Goal: Register for event/course

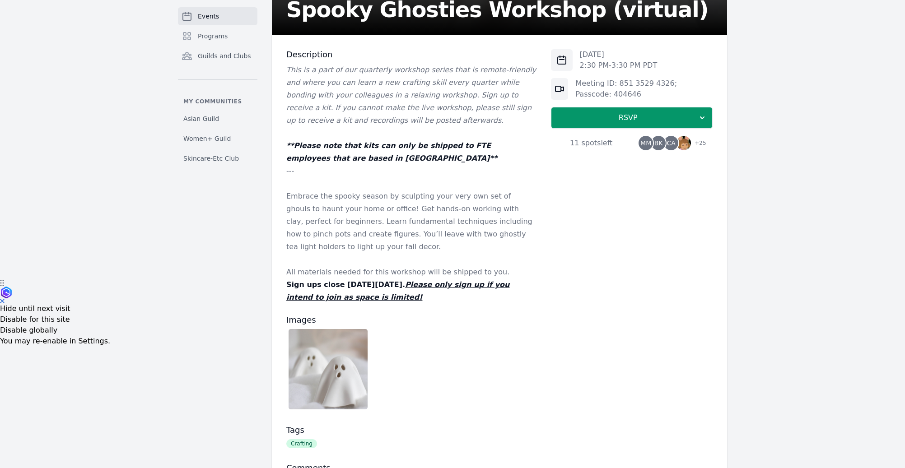
scroll to position [227, 0]
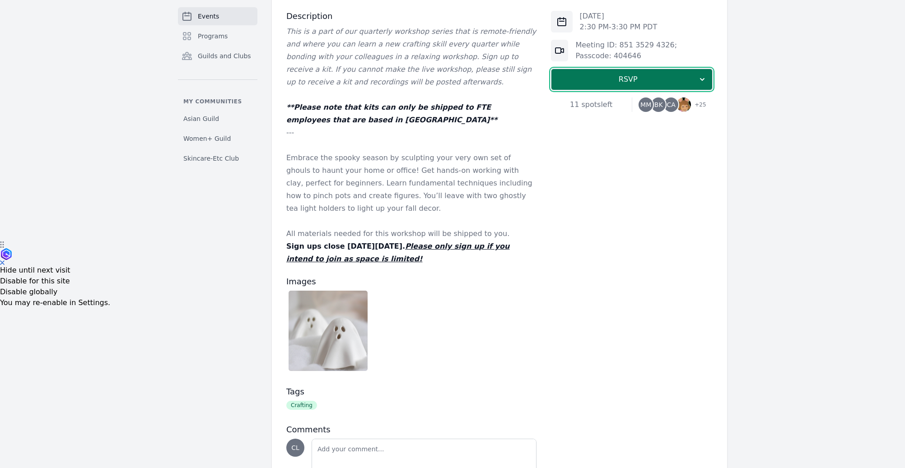
click at [576, 84] on span "RSVP" at bounding box center [627, 79] width 139 height 11
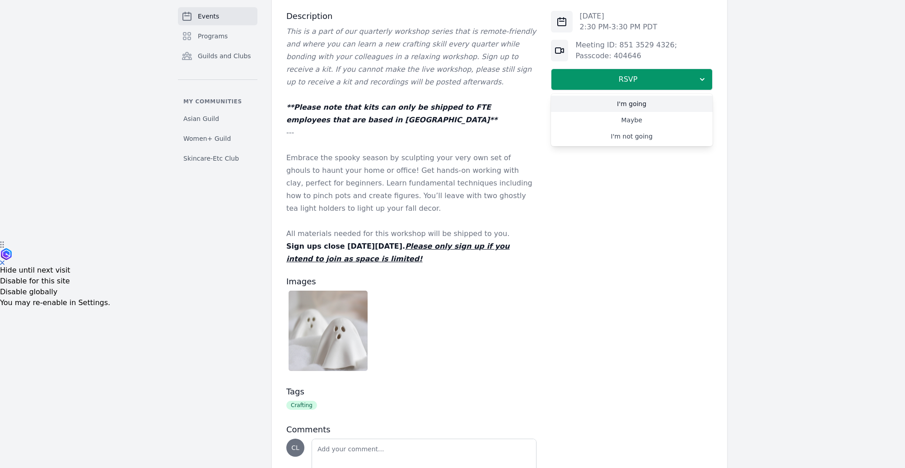
click at [590, 107] on link "I'm going" at bounding box center [632, 104] width 162 height 16
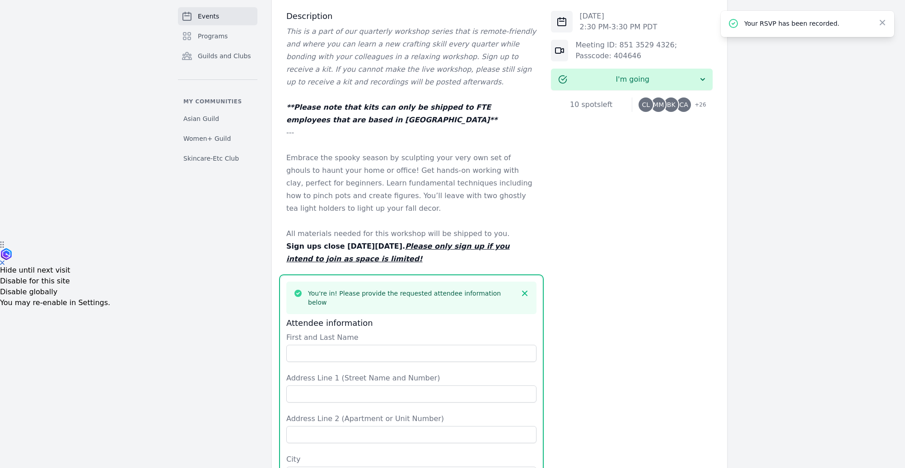
scroll to position [503, 0]
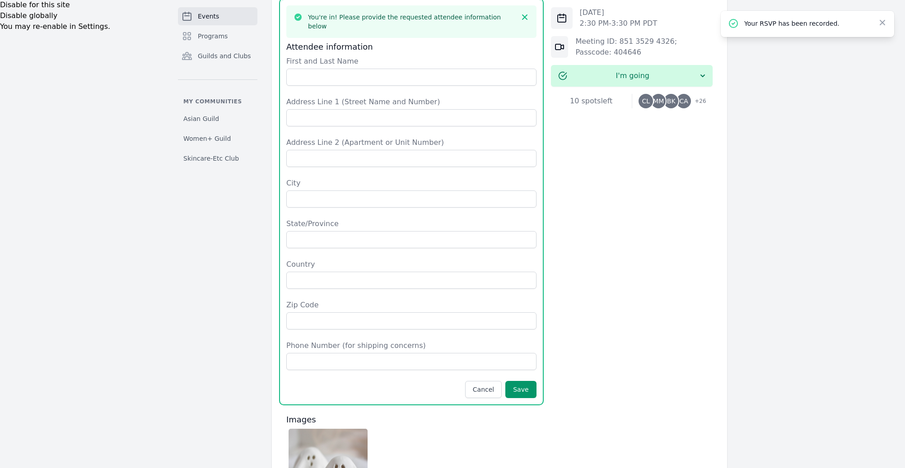
click at [376, 78] on form "First and Last Name Address Line 1 (Street Name and Number) Address Line 2 (Apa…" at bounding box center [411, 227] width 250 height 342
click at [374, 74] on input "First and Last Name" at bounding box center [411, 77] width 250 height 17
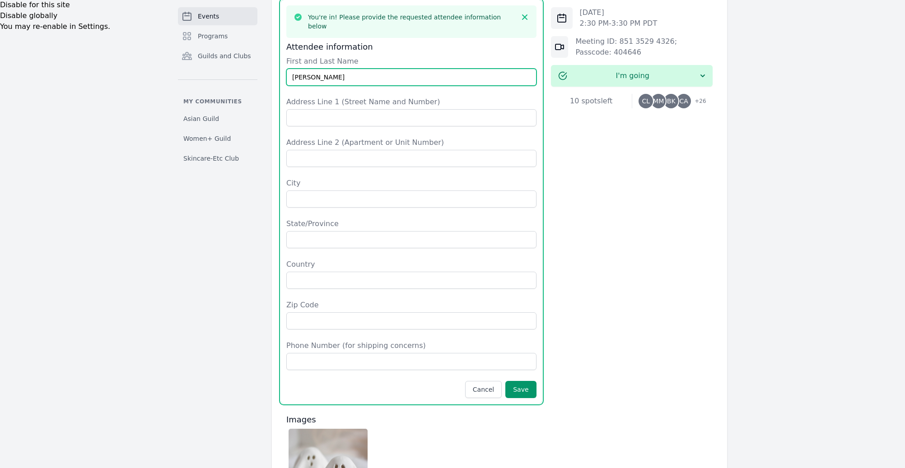
type input "[PERSON_NAME]"
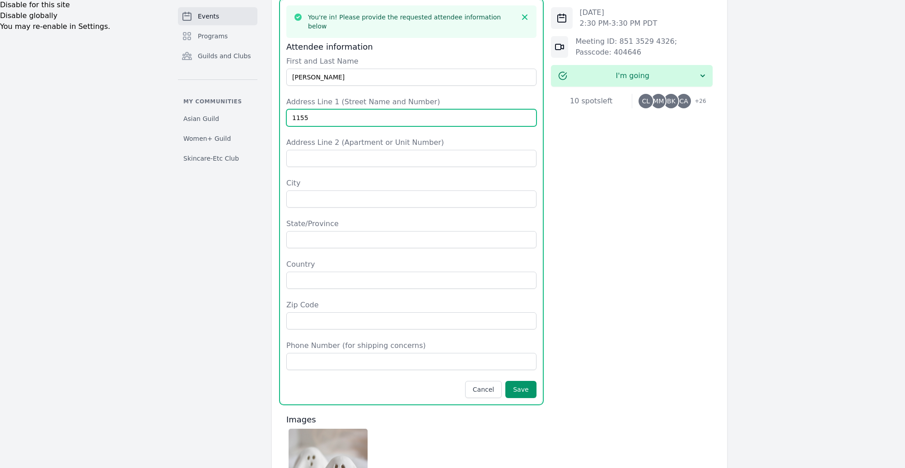
type input "[STREET_ADDRESS]"
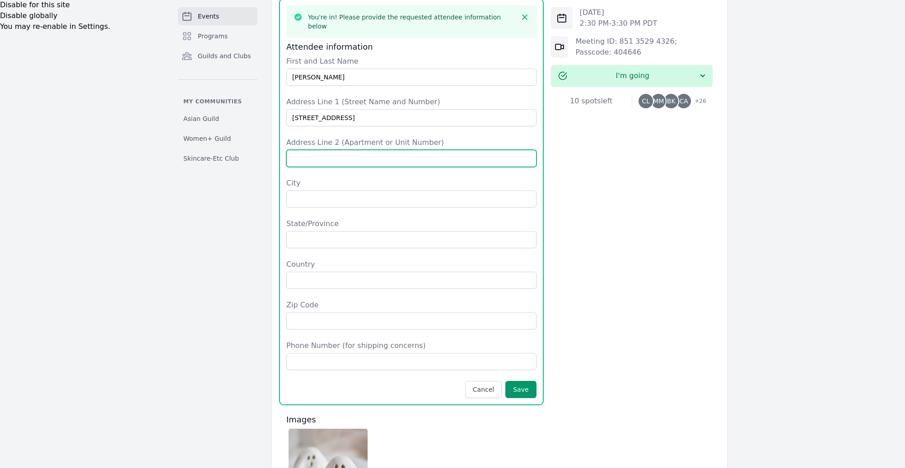
type input "Apt. 508"
type input "[GEOGRAPHIC_DATA]"
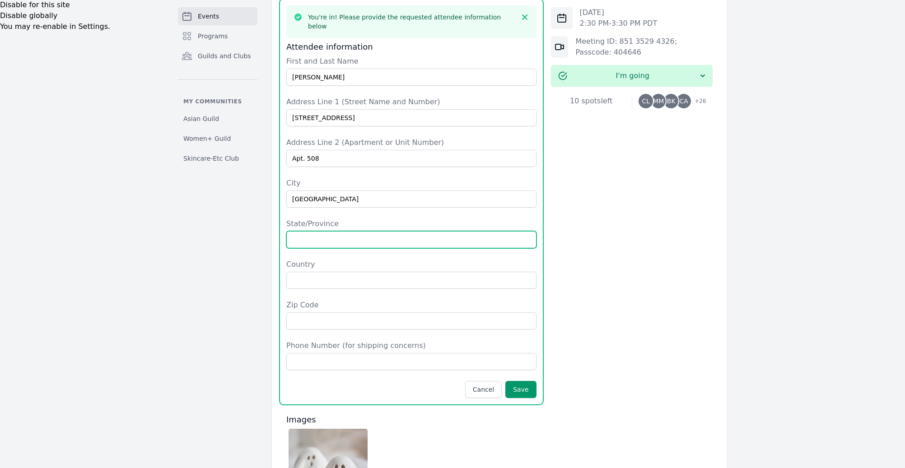
type input "CA"
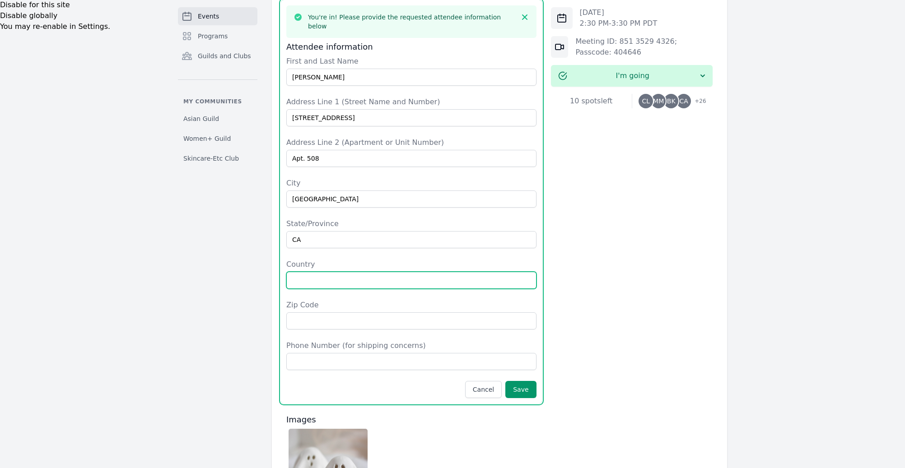
type input "[GEOGRAPHIC_DATA]"
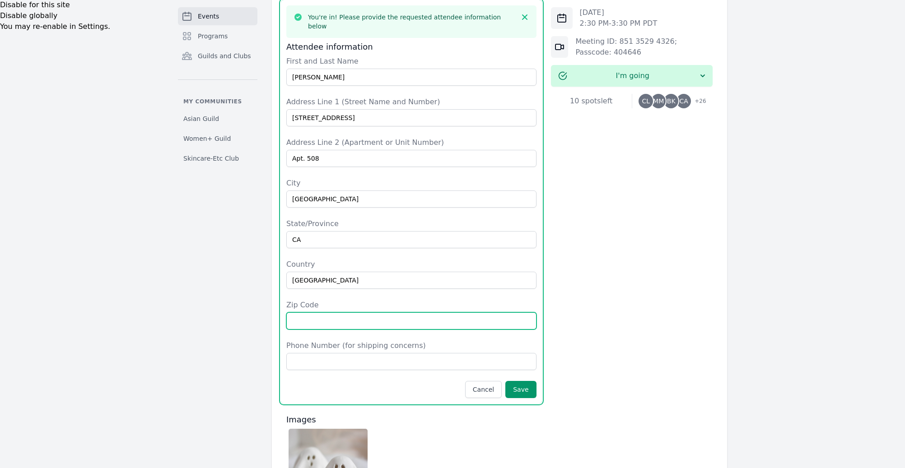
type input "94158"
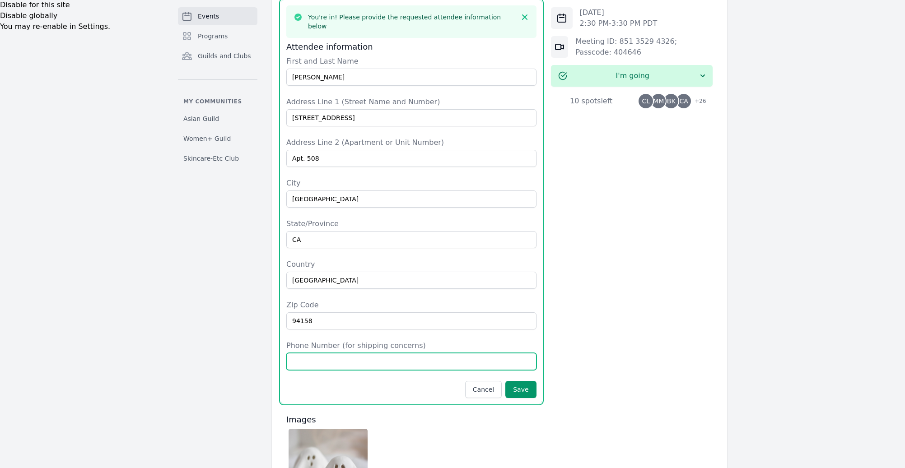
type input "4089660018"
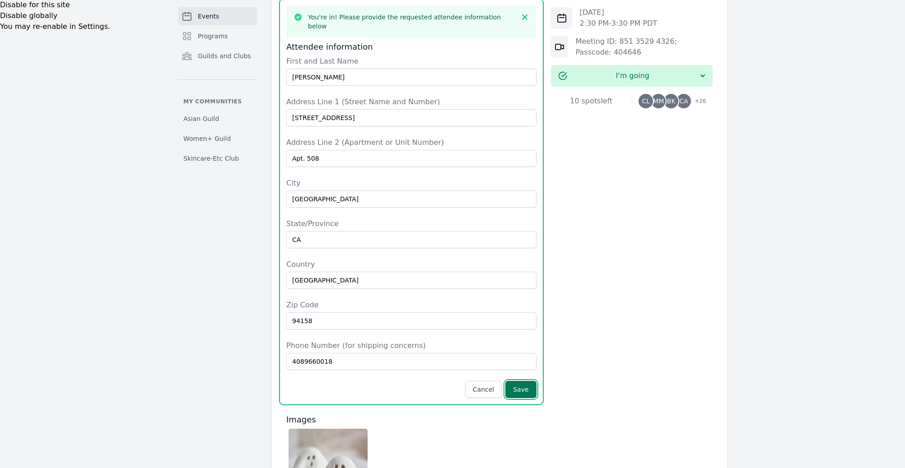
click at [525, 381] on button "Save" at bounding box center [520, 389] width 31 height 17
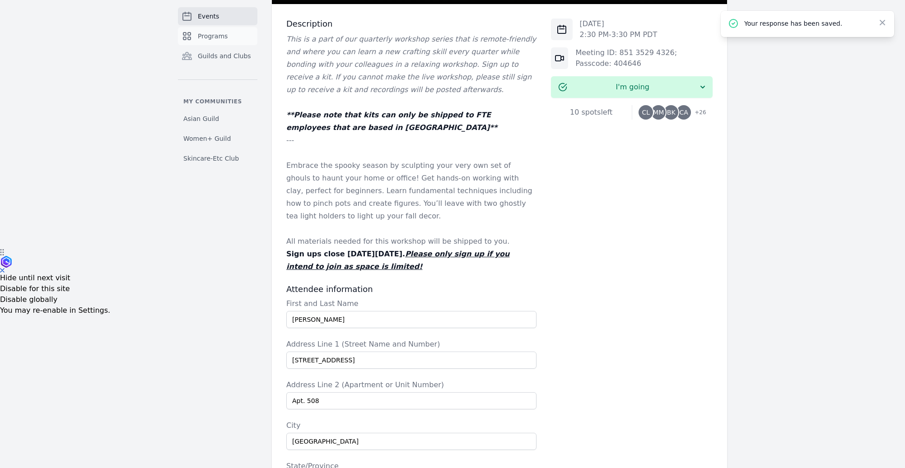
scroll to position [217, 0]
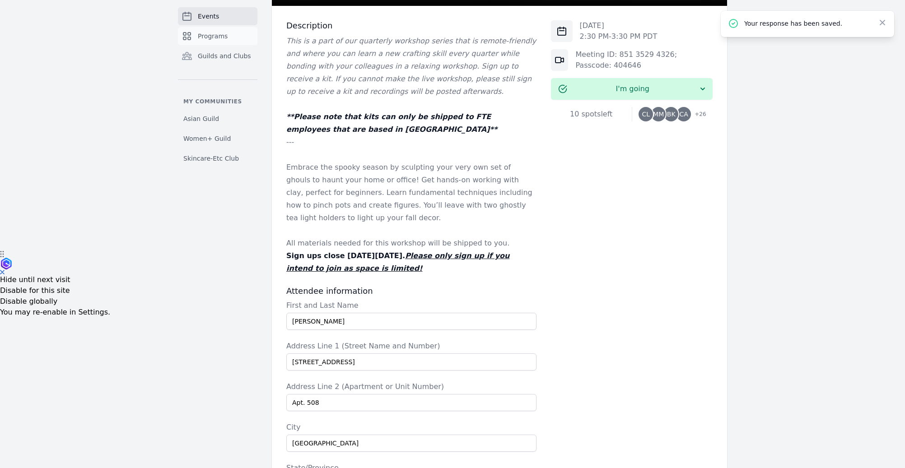
click at [205, 33] on span "Programs" at bounding box center [213, 36] width 30 height 9
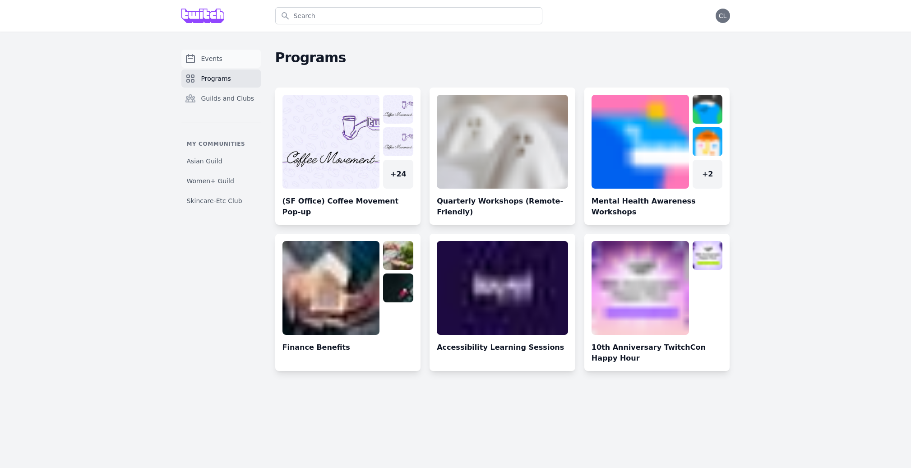
click at [210, 60] on span "Events" at bounding box center [211, 58] width 21 height 9
